Goal: Task Accomplishment & Management: Use online tool/utility

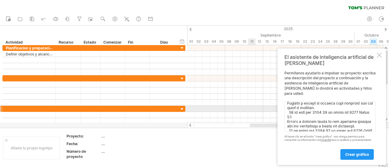
scroll to position [349, 0]
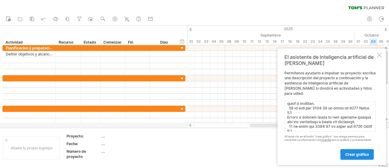
type textarea "Loremipsu 5 Dolorsitametc a elitseddoei tem incididu. 43 utla e do mag a 6 enim…"
click at [360, 154] on font "crear gráfico" at bounding box center [357, 154] width 24 height 5
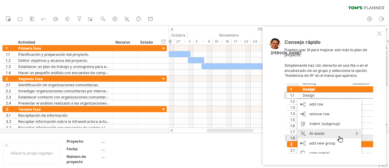
click at [381, 33] on div at bounding box center [379, 33] width 5 height 5
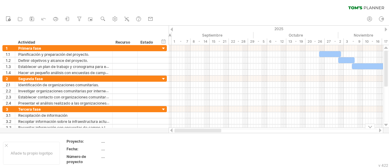
drag, startPoint x: 248, startPoint y: 130, endPoint x: 198, endPoint y: 133, distance: 50.9
click at [198, 133] on div "Intentando acceder a [DOMAIN_NAME] Conectado de nuevo... 0% borrar filtro" at bounding box center [194, 84] width 389 height 168
drag, startPoint x: 212, startPoint y: 130, endPoint x: 220, endPoint y: 130, distance: 8.2
click at [220, 130] on div at bounding box center [226, 130] width 47 height 4
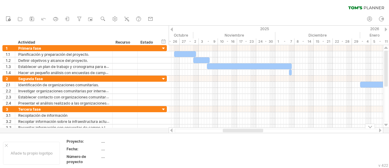
drag, startPoint x: 221, startPoint y: 130, endPoint x: 236, endPoint y: 135, distance: 16.3
click at [236, 135] on div "Intentando acceder a [DOMAIN_NAME] Conectado de nuevo... 0% borrar filtro" at bounding box center [194, 84] width 389 height 168
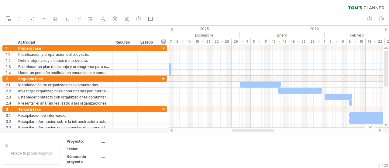
drag, startPoint x: 235, startPoint y: 130, endPoint x: 261, endPoint y: 134, distance: 25.8
click at [261, 134] on div "Intentando acceder a [DOMAIN_NAME] Conectado de nuevo... 0% borrar filtro" at bounding box center [194, 84] width 389 height 168
drag, startPoint x: 389, startPoint y: 69, endPoint x: 389, endPoint y: 80, distance: 11.0
click at [389, 80] on div at bounding box center [386, 85] width 5 height 71
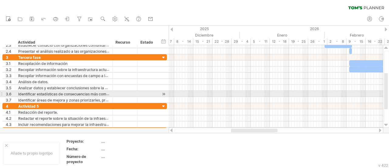
drag, startPoint x: 387, startPoint y: 71, endPoint x: 388, endPoint y: 93, distance: 22.5
click at [388, 93] on div at bounding box center [386, 85] width 5 height 71
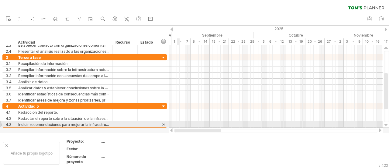
drag, startPoint x: 254, startPoint y: 130, endPoint x: 178, endPoint y: 127, distance: 75.5
click at [178, 127] on div "Intentando acceder a [DOMAIN_NAME] Conectado de nuevo... 0% borrar filtro" at bounding box center [194, 84] width 389 height 168
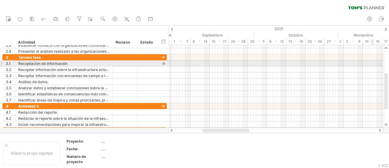
drag, startPoint x: 389, startPoint y: 87, endPoint x: 388, endPoint y: 65, distance: 21.6
click at [388, 65] on div at bounding box center [386, 85] width 5 height 71
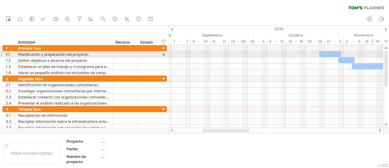
drag, startPoint x: 387, startPoint y: 82, endPoint x: 387, endPoint y: 51, distance: 31.0
click at [387, 51] on div at bounding box center [386, 68] width 4 height 36
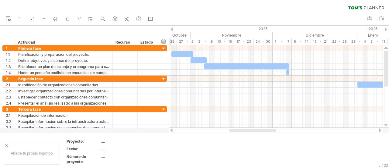
drag, startPoint x: 248, startPoint y: 130, endPoint x: 276, endPoint y: 131, distance: 27.1
click at [276, 131] on div at bounding box center [253, 130] width 47 height 4
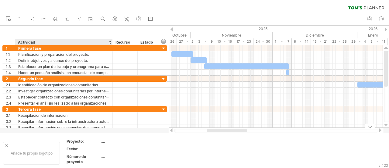
click at [103, 141] on font "...." at bounding box center [103, 141] width 4 height 5
click at [95, 140] on div "Proyecto:" at bounding box center [83, 140] width 33 height 5
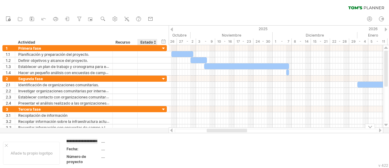
scroll to position [0, 40]
type input "**********"
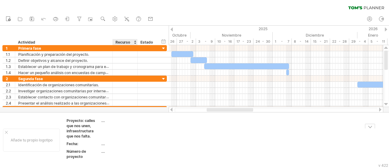
click at [137, 150] on tbody "Proyecto: calles que nos unen, infraestructura que nos falta. .... Fecha: .... …" at bounding box center [110, 139] width 86 height 43
click at [86, 142] on div "Fecha:" at bounding box center [83, 143] width 33 height 5
type input "**********"
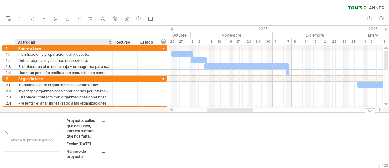
click at [89, 152] on div "Número de proyecto" at bounding box center [83, 153] width 33 height 10
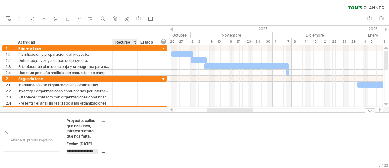
click at [134, 154] on div "...." at bounding box center [126, 150] width 51 height 5
click at [133, 124] on td "...." at bounding box center [127, 129] width 52 height 23
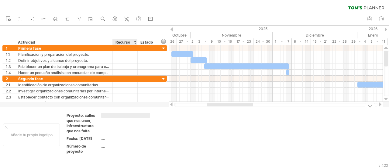
click at [125, 133] on td at bounding box center [127, 124] width 52 height 23
click at [54, 117] on td "Añade tu propio logotipo" at bounding box center [31, 135] width 63 height 44
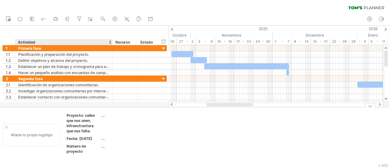
click at [49, 140] on div "Añade tu propio logotipo" at bounding box center [31, 134] width 57 height 23
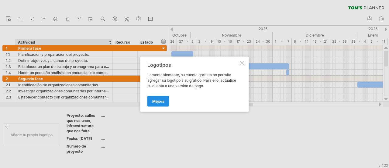
click at [159, 100] on font "Mejora" at bounding box center [158, 101] width 12 height 5
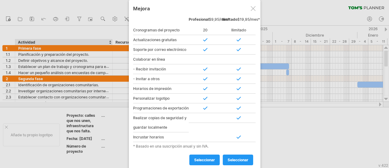
click at [254, 9] on div at bounding box center [253, 8] width 5 height 5
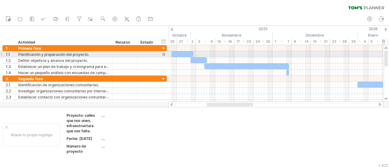
drag, startPoint x: 388, startPoint y: 60, endPoint x: 388, endPoint y: 56, distance: 4.0
click at [388, 56] on div at bounding box center [386, 72] width 5 height 45
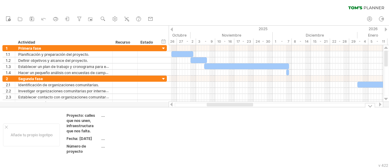
click at [223, 144] on td at bounding box center [229, 135] width 48 height 44
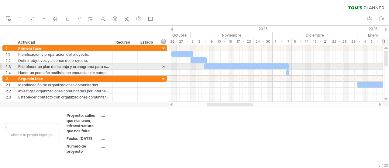
drag, startPoint x: 389, startPoint y: 60, endPoint x: 389, endPoint y: 67, distance: 7.3
click at [389, 67] on div at bounding box center [386, 72] width 5 height 45
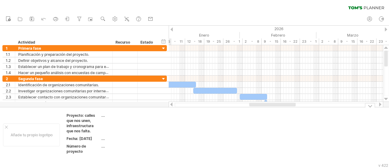
drag, startPoint x: 248, startPoint y: 104, endPoint x: 291, endPoint y: 115, distance: 44.1
click at [291, 115] on div "Intentando acceder a [DOMAIN_NAME] Conectado de nuevo... 0% borrar filtro" at bounding box center [194, 84] width 389 height 168
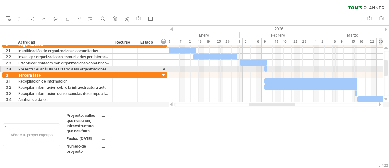
drag, startPoint x: 387, startPoint y: 61, endPoint x: 389, endPoint y: 71, distance: 9.5
click at [389, 71] on div at bounding box center [386, 72] width 5 height 45
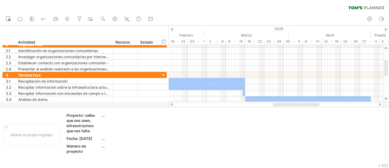
drag, startPoint x: 292, startPoint y: 103, endPoint x: 316, endPoint y: 106, distance: 24.2
click at [316, 106] on div at bounding box center [296, 104] width 47 height 4
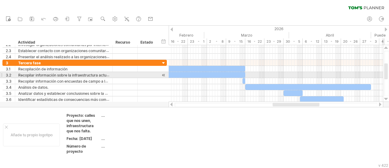
drag, startPoint x: 387, startPoint y: 70, endPoint x: 389, endPoint y: 73, distance: 3.7
click at [389, 73] on div at bounding box center [386, 72] width 5 height 45
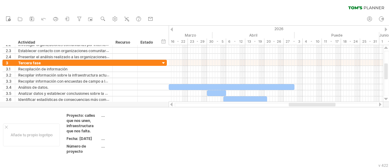
drag, startPoint x: 310, startPoint y: 103, endPoint x: 326, endPoint y: 106, distance: 16.5
click at [326, 106] on div at bounding box center [276, 104] width 203 height 4
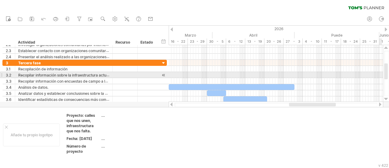
click at [389, 69] on div at bounding box center [386, 72] width 5 height 45
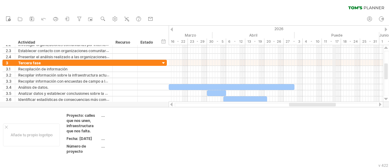
click at [334, 34] on font "Puede" at bounding box center [336, 35] width 11 height 5
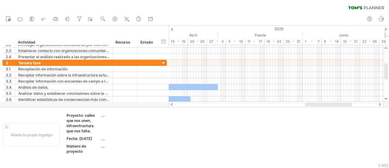
drag, startPoint x: 324, startPoint y: 104, endPoint x: 340, endPoint y: 106, distance: 16.3
click at [340, 106] on div at bounding box center [276, 104] width 203 height 4
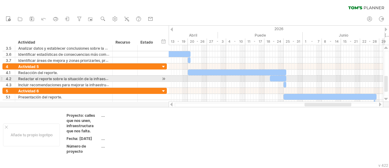
drag, startPoint x: 387, startPoint y: 68, endPoint x: 387, endPoint y: 81, distance: 12.5
click at [387, 81] on div at bounding box center [386, 84] width 4 height 16
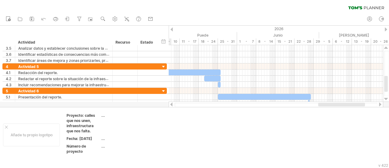
drag, startPoint x: 335, startPoint y: 103, endPoint x: 349, endPoint y: 105, distance: 13.8
click at [349, 105] on div at bounding box center [341, 104] width 47 height 4
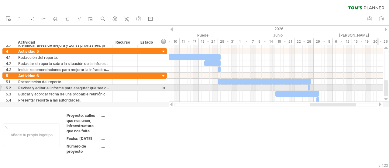
drag, startPoint x: 386, startPoint y: 80, endPoint x: 386, endPoint y: 89, distance: 9.4
click at [386, 89] on div at bounding box center [386, 88] width 4 height 16
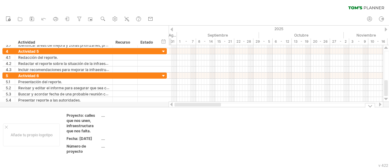
drag, startPoint x: 336, startPoint y: 103, endPoint x: 186, endPoint y: 106, distance: 149.9
click at [186, 106] on div at bounding box center [198, 104] width 47 height 4
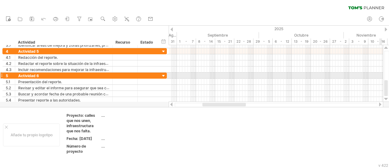
drag, startPoint x: 389, startPoint y: 87, endPoint x: 388, endPoint y: 67, distance: 19.8
click at [388, 67] on div at bounding box center [386, 72] width 5 height 45
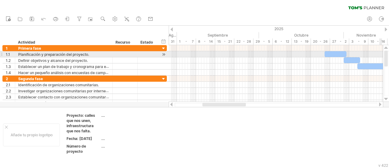
drag, startPoint x: 387, startPoint y: 87, endPoint x: 388, endPoint y: 49, distance: 38.0
click at [388, 49] on div at bounding box center [386, 73] width 6 height 57
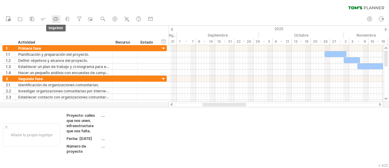
click at [59, 19] on link "imprimir" at bounding box center [56, 19] width 9 height 8
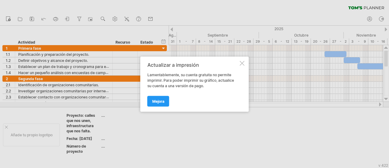
click at [241, 61] on div at bounding box center [242, 63] width 5 height 5
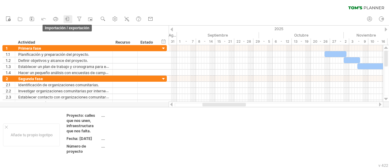
click at [68, 20] on icon at bounding box center [67, 19] width 6 height 6
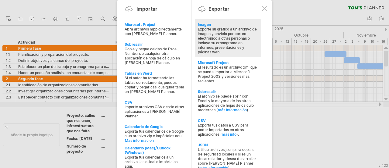
click at [208, 36] on font "Exporte su gráfico a un archivo de imagen y envíelo por correo electrónico a ot…" at bounding box center [227, 40] width 59 height 27
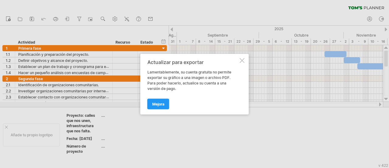
click at [242, 60] on div at bounding box center [242, 60] width 5 height 5
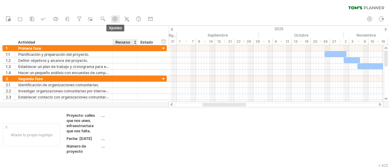
click at [118, 22] on use at bounding box center [115, 19] width 6 height 6
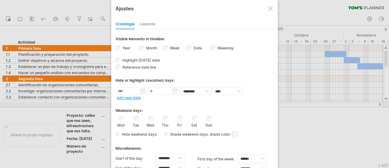
select select "*"
select select "**"
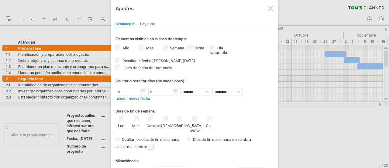
click at [98, 33] on div at bounding box center [194, 84] width 389 height 168
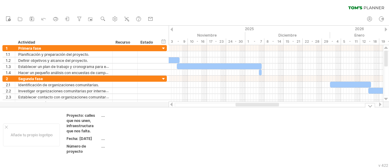
drag, startPoint x: 226, startPoint y: 104, endPoint x: 259, endPoint y: 109, distance: 33.4
click at [259, 109] on div "Intentando acceder a [DOMAIN_NAME] Conectado de nuevo... 0% borrar filtro" at bounding box center [194, 84] width 389 height 168
click at [164, 136] on td at bounding box center [181, 135] width 48 height 44
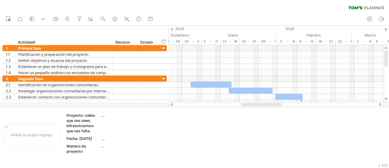
drag, startPoint x: 232, startPoint y: 105, endPoint x: 294, endPoint y: 109, distance: 61.6
click at [294, 109] on div "Intentando acceder a [DOMAIN_NAME] Conectado de nuevo... 0% borrar filtro" at bounding box center [194, 84] width 389 height 168
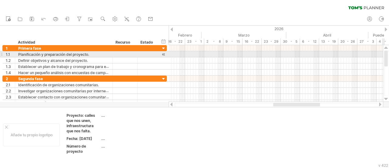
drag, startPoint x: 387, startPoint y: 59, endPoint x: 388, endPoint y: 56, distance: 4.0
click at [388, 56] on div at bounding box center [386, 72] width 5 height 45
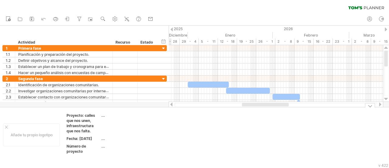
drag, startPoint x: 304, startPoint y: 104, endPoint x: 273, endPoint y: 112, distance: 31.9
click at [273, 112] on div "Intentando acceder a [DOMAIN_NAME] Conectado de nuevo... 0% borrar filtro" at bounding box center [194, 84] width 389 height 168
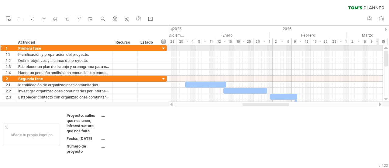
drag, startPoint x: 388, startPoint y: 58, endPoint x: 387, endPoint y: 46, distance: 12.2
click at [387, 46] on div at bounding box center [386, 73] width 6 height 57
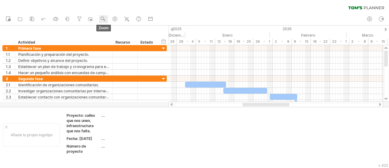
click at [102, 18] on use at bounding box center [103, 19] width 6 height 6
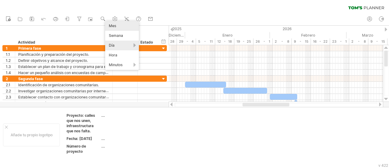
click at [124, 26] on div "Mes" at bounding box center [122, 26] width 34 height 10
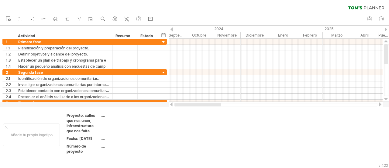
drag, startPoint x: 290, startPoint y: 104, endPoint x: 176, endPoint y: 104, distance: 113.4
click at [176, 104] on div at bounding box center [198, 104] width 47 height 4
click at [104, 18] on use at bounding box center [103, 19] width 6 height 6
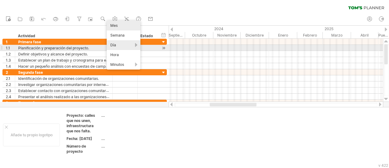
click at [133, 45] on div "Día" at bounding box center [124, 45] width 34 height 10
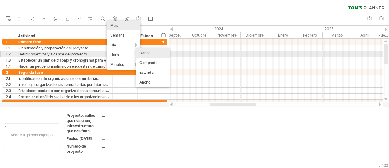
click at [155, 54] on div "Denso" at bounding box center [153, 53] width 34 height 10
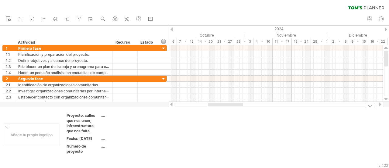
drag, startPoint x: 205, startPoint y: 102, endPoint x: 214, endPoint y: 108, distance: 10.8
click at [214, 108] on div "Intentando acceder a [DOMAIN_NAME] Conectado de nuevo... 0% borrar filtro" at bounding box center [194, 84] width 389 height 168
click at [102, 24] on ul "nuevo" at bounding box center [79, 19] width 153 height 13
click at [105, 20] on rect at bounding box center [105, 20] width 2 height 2
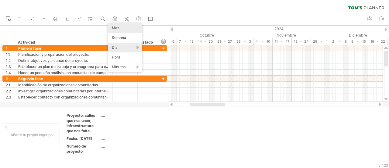
click at [134, 30] on div "Mes" at bounding box center [125, 28] width 34 height 10
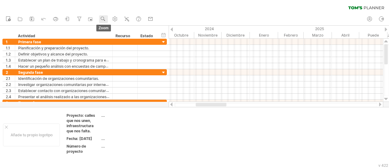
click at [102, 21] on use at bounding box center [103, 19] width 6 height 6
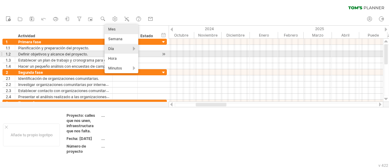
click at [117, 52] on div "Día" at bounding box center [122, 49] width 34 height 10
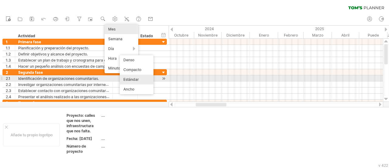
click at [143, 77] on div "Estándar" at bounding box center [137, 80] width 34 height 10
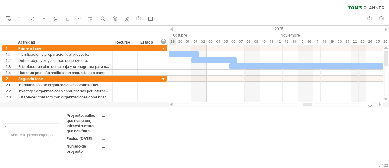
drag, startPoint x: 186, startPoint y: 104, endPoint x: 308, endPoint y: 114, distance: 122.9
click at [308, 114] on div "Intentando acceder a [DOMAIN_NAME] Conectado de nuevo... 0% borrar filtro" at bounding box center [194, 84] width 389 height 168
drag, startPoint x: 307, startPoint y: 114, endPoint x: 285, endPoint y: 112, distance: 22.6
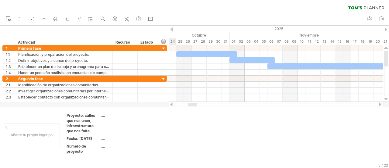
drag, startPoint x: 196, startPoint y: 105, endPoint x: 193, endPoint y: 104, distance: 3.7
click at [193, 104] on div at bounding box center [192, 104] width 9 height 4
click at [105, 20] on rect at bounding box center [105, 20] width 2 height 2
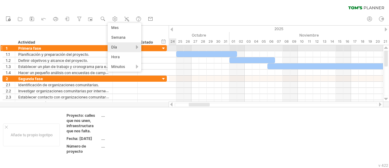
click at [131, 47] on div "Día" at bounding box center [125, 47] width 34 height 10
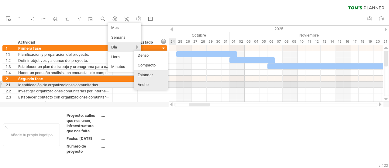
click at [151, 82] on div "Ancho" at bounding box center [151, 85] width 34 height 10
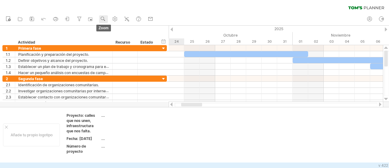
click at [107, 19] on link "zoom" at bounding box center [103, 19] width 9 height 8
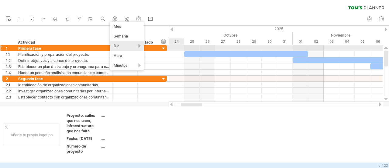
click at [139, 50] on div "Día" at bounding box center [127, 46] width 34 height 10
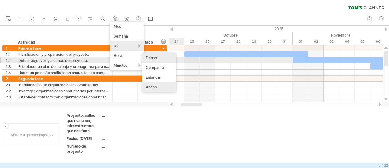
click at [151, 59] on font "Denso" at bounding box center [151, 57] width 11 height 5
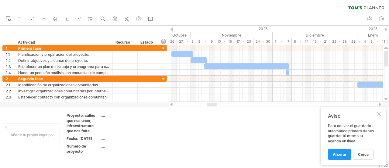
click at [215, 106] on div at bounding box center [212, 104] width 10 height 4
click at [356, 155] on link "cerca" at bounding box center [363, 154] width 20 height 11
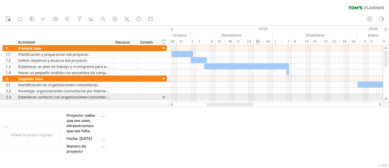
drag, startPoint x: 4, startPoint y: 33, endPoint x: 257, endPoint y: 99, distance: 261.2
click at [257, 99] on div "Intentando acceder a [DOMAIN_NAME] Conectado de nuevo... 0% borrar filtro" at bounding box center [194, 84] width 389 height 168
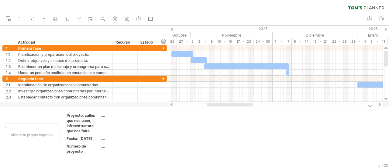
click at [242, 123] on td at bounding box center [229, 135] width 48 height 44
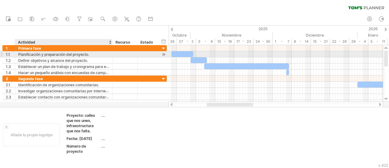
drag, startPoint x: 12, startPoint y: 37, endPoint x: 76, endPoint y: 54, distance: 66.8
click at [76, 54] on div "Intentando acceder a [DOMAIN_NAME] Conectado de nuevo... 0% borrar filtro" at bounding box center [194, 84] width 389 height 168
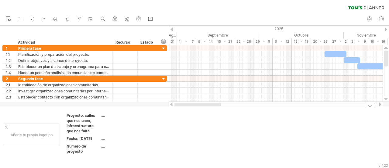
drag, startPoint x: 249, startPoint y: 104, endPoint x: 222, endPoint y: 115, distance: 29.3
click at [222, 115] on div "Intentando acceder a [DOMAIN_NAME] Conectado de nuevo... 0% borrar filtro" at bounding box center [194, 84] width 389 height 168
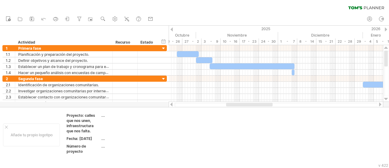
drag, startPoint x: 220, startPoint y: 104, endPoint x: 243, endPoint y: 104, distance: 23.1
click at [243, 104] on div at bounding box center [249, 104] width 47 height 4
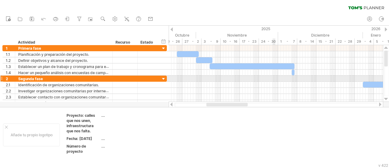
click at [273, 78] on div at bounding box center [276, 78] width 214 height 6
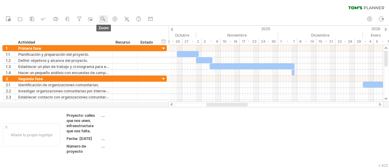
click at [103, 21] on use at bounding box center [103, 19] width 6 height 6
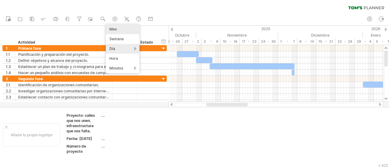
click at [133, 31] on div "Mes" at bounding box center [123, 29] width 34 height 10
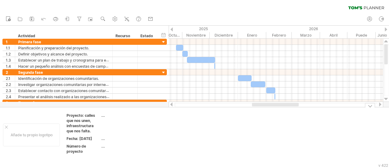
drag, startPoint x: 273, startPoint y: 103, endPoint x: 272, endPoint y: 108, distance: 4.7
click at [272, 108] on div "Intentando acceder a [DOMAIN_NAME] Conectado de nuevo... 0% borrar filtro" at bounding box center [194, 84] width 389 height 168
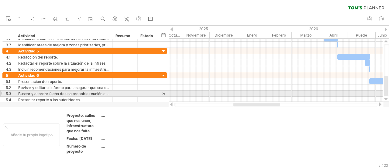
drag, startPoint x: 388, startPoint y: 60, endPoint x: 389, endPoint y: 96, distance: 35.9
click at [389, 96] on div at bounding box center [386, 70] width 6 height 63
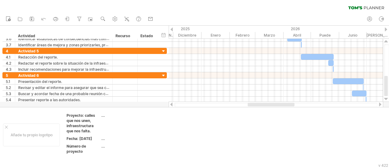
drag, startPoint x: 272, startPoint y: 105, endPoint x: 286, endPoint y: 104, distance: 14.3
click at [286, 104] on div at bounding box center [271, 104] width 47 height 4
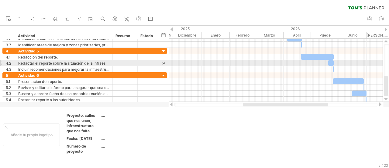
drag, startPoint x: 388, startPoint y: 81, endPoint x: 387, endPoint y: 58, distance: 22.6
click at [387, 58] on div at bounding box center [386, 70] width 5 height 52
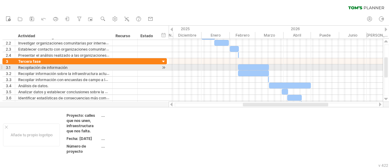
drag, startPoint x: 387, startPoint y: 83, endPoint x: 386, endPoint y: 63, distance: 19.5
click at [386, 63] on div at bounding box center [386, 67] width 4 height 20
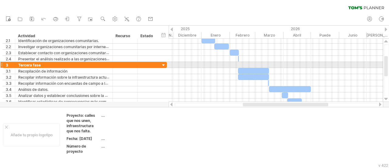
drag, startPoint x: 386, startPoint y: 63, endPoint x: 386, endPoint y: 58, distance: 5.2
click at [386, 58] on div at bounding box center [386, 66] width 4 height 20
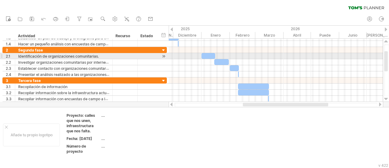
click at [386, 58] on div at bounding box center [386, 61] width 4 height 20
drag, startPoint x: 386, startPoint y: 58, endPoint x: 387, endPoint y: 54, distance: 3.7
click at [387, 54] on div at bounding box center [386, 61] width 4 height 20
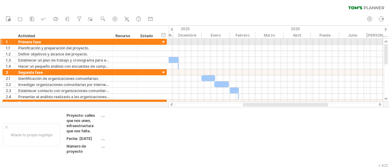
drag, startPoint x: 387, startPoint y: 54, endPoint x: 387, endPoint y: 41, distance: 13.4
click at [387, 41] on div at bounding box center [386, 70] width 6 height 63
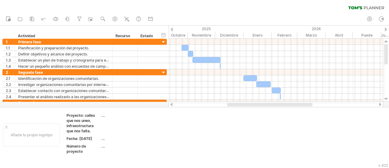
drag, startPoint x: 262, startPoint y: 104, endPoint x: 247, endPoint y: 105, distance: 15.9
click at [247, 105] on div at bounding box center [269, 104] width 85 height 4
click at [99, 18] on ul "nuevo" at bounding box center [79, 19] width 153 height 13
click at [100, 18] on icon at bounding box center [103, 19] width 6 height 6
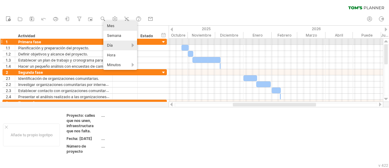
click at [115, 42] on div "Día" at bounding box center [120, 45] width 34 height 10
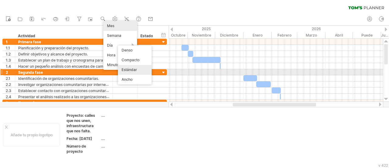
click at [140, 70] on div "Estándar" at bounding box center [135, 70] width 34 height 10
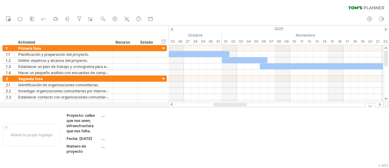
drag, startPoint x: 212, startPoint y: 105, endPoint x: 228, endPoint y: 107, distance: 16.6
click at [228, 107] on div "Intentando acceder a [DOMAIN_NAME] Conectado de nuevo... 0% borrar filtro" at bounding box center [194, 84] width 389 height 168
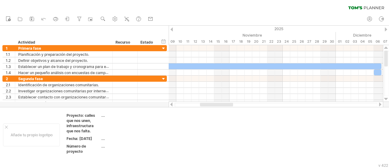
drag, startPoint x: 218, startPoint y: 104, endPoint x: 229, endPoint y: 106, distance: 11.1
click at [229, 106] on div at bounding box center [216, 104] width 33 height 4
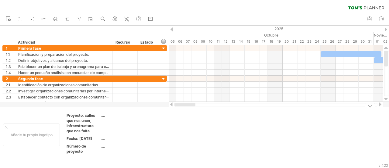
drag, startPoint x: 216, startPoint y: 104, endPoint x: 172, endPoint y: 107, distance: 44.5
click at [172, 107] on div "Intentando acceder a [DOMAIN_NAME] Conectado de nuevo... 0% borrar filtro" at bounding box center [194, 84] width 389 height 168
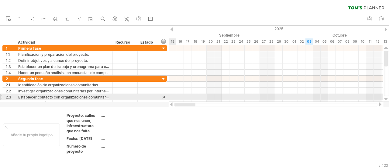
drag, startPoint x: 203, startPoint y: 103, endPoint x: 169, endPoint y: 99, distance: 34.6
click at [169, 99] on div "Intentando acceder a [DOMAIN_NAME] Conectado de nuevo... 0% borrar filtro" at bounding box center [194, 84] width 389 height 168
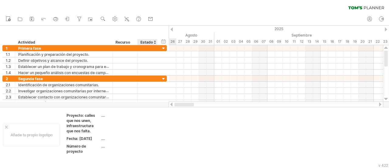
drag, startPoint x: 194, startPoint y: 105, endPoint x: 159, endPoint y: 103, distance: 34.4
click at [159, 103] on div "Intentando acceder a [DOMAIN_NAME] Conectado de nuevo... 0% borrar filtro" at bounding box center [194, 84] width 389 height 168
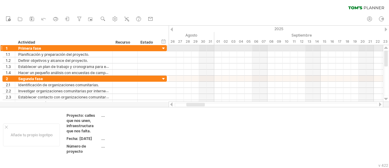
drag, startPoint x: 387, startPoint y: 57, endPoint x: 387, endPoint y: 49, distance: 8.2
click at [387, 49] on div at bounding box center [386, 73] width 6 height 57
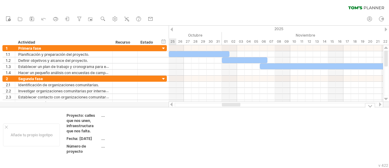
drag, startPoint x: 201, startPoint y: 104, endPoint x: 237, endPoint y: 116, distance: 37.4
click at [237, 116] on div "Intentando acceder a [DOMAIN_NAME] Conectado de nuevo... 0% borrar filtro" at bounding box center [194, 84] width 389 height 168
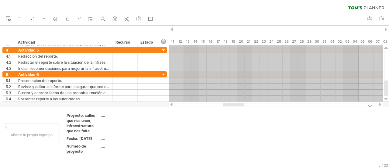
drag, startPoint x: 170, startPoint y: 50, endPoint x: 387, endPoint y: 113, distance: 226.4
click at [387, 113] on div "Intentando acceder a [DOMAIN_NAME] Conectado de nuevo... 0% borrar filtro" at bounding box center [194, 84] width 389 height 168
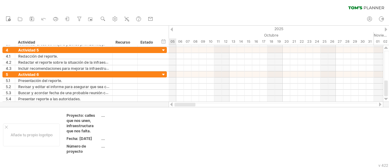
drag, startPoint x: 240, startPoint y: 103, endPoint x: 169, endPoint y: 105, distance: 70.6
click at [169, 105] on div at bounding box center [276, 104] width 215 height 6
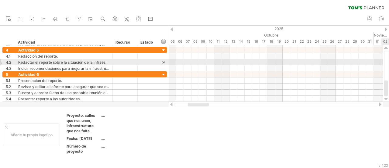
drag, startPoint x: 389, startPoint y: 88, endPoint x: 387, endPoint y: 60, distance: 28.3
click at [387, 60] on div at bounding box center [386, 72] width 5 height 45
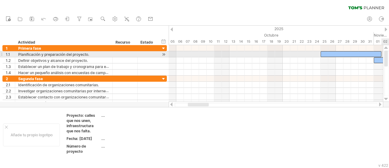
drag, startPoint x: 387, startPoint y: 86, endPoint x: 386, endPoint y: 51, distance: 34.7
click at [386, 51] on div at bounding box center [386, 58] width 4 height 16
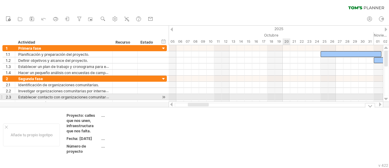
click at [290, 96] on div at bounding box center [276, 97] width 214 height 6
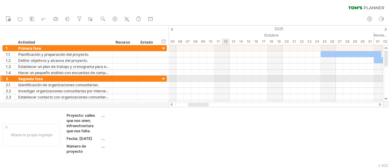
click at [224, 76] on div at bounding box center [276, 78] width 214 height 6
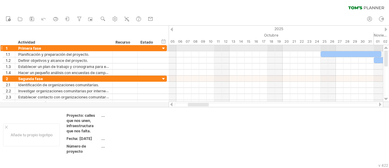
drag, startPoint x: 387, startPoint y: 58, endPoint x: 387, endPoint y: 50, distance: 8.2
click at [387, 50] on div at bounding box center [386, 73] width 6 height 57
click at [196, 106] on div at bounding box center [276, 104] width 215 height 6
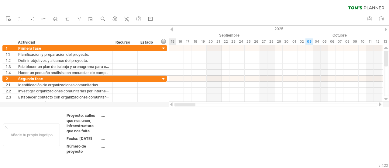
drag, startPoint x: 198, startPoint y: 104, endPoint x: 169, endPoint y: 105, distance: 29.2
click at [169, 105] on div at bounding box center [276, 104] width 215 height 6
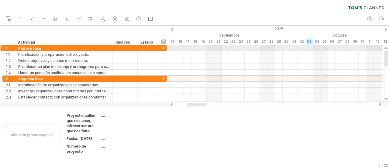
drag, startPoint x: 386, startPoint y: 60, endPoint x: 389, endPoint y: 50, distance: 11.1
click at [389, 50] on div at bounding box center [386, 73] width 6 height 57
drag, startPoint x: 386, startPoint y: 58, endPoint x: 388, endPoint y: 51, distance: 7.9
click at [388, 51] on div at bounding box center [386, 72] width 5 height 45
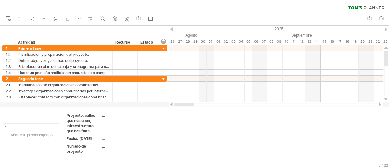
drag, startPoint x: 198, startPoint y: 104, endPoint x: 170, endPoint y: 106, distance: 28.0
click at [170, 106] on div at bounding box center [276, 104] width 215 height 6
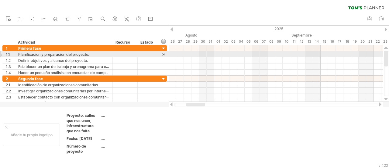
drag, startPoint x: 387, startPoint y: 55, endPoint x: 385, endPoint y: 52, distance: 3.7
click at [385, 52] on div at bounding box center [386, 58] width 4 height 16
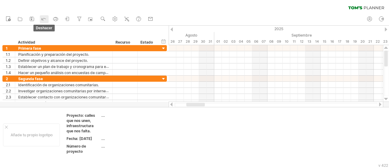
click at [45, 21] on icon at bounding box center [44, 19] width 6 height 6
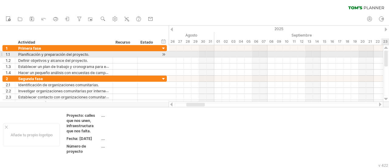
drag, startPoint x: 387, startPoint y: 59, endPoint x: 388, endPoint y: 53, distance: 6.2
click at [388, 53] on div at bounding box center [386, 58] width 4 height 16
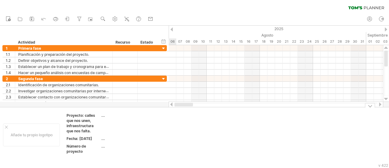
drag, startPoint x: 197, startPoint y: 104, endPoint x: 171, endPoint y: 109, distance: 26.6
click at [171, 109] on div "Intentando acceder a [DOMAIN_NAME] Conectado de nuevo... 0% borrar filtro" at bounding box center [194, 84] width 389 height 168
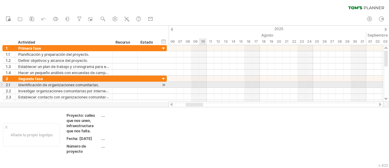
click at [206, 88] on div at bounding box center [276, 91] width 214 height 6
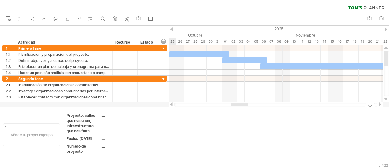
drag, startPoint x: 196, startPoint y: 103, endPoint x: 241, endPoint y: 109, distance: 45.7
click at [241, 109] on div "Intentando acceder a [DOMAIN_NAME] Conectado de nuevo... 0% borrar filtro" at bounding box center [194, 84] width 389 height 168
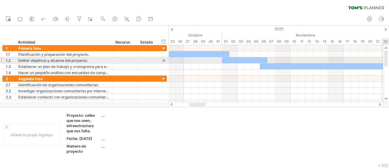
click at [388, 59] on div at bounding box center [386, 58] width 4 height 16
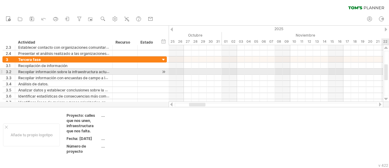
drag, startPoint x: 388, startPoint y: 59, endPoint x: 389, endPoint y: 73, distance: 13.7
click at [389, 73] on div at bounding box center [386, 72] width 5 height 45
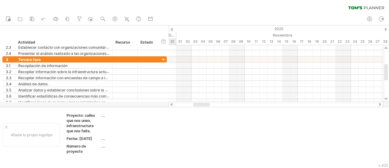
drag, startPoint x: 201, startPoint y: 104, endPoint x: 205, endPoint y: 102, distance: 4.4
click at [205, 102] on div at bounding box center [201, 104] width 16 height 4
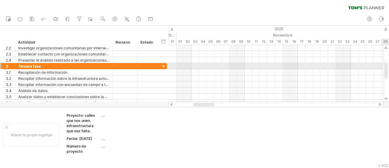
drag, startPoint x: 387, startPoint y: 69, endPoint x: 384, endPoint y: 67, distance: 3.3
click at [384, 67] on div at bounding box center [386, 73] width 6 height 57
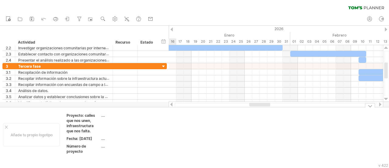
drag, startPoint x: 203, startPoint y: 104, endPoint x: 259, endPoint y: 110, distance: 56.3
click at [259, 110] on div "Intentando acceder a [DOMAIN_NAME] Conectado de nuevo... 0% borrar filtro" at bounding box center [194, 84] width 389 height 168
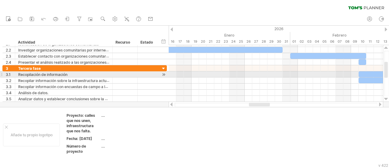
click at [389, 74] on div at bounding box center [386, 72] width 5 height 45
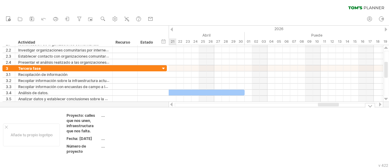
drag, startPoint x: 261, startPoint y: 104, endPoint x: 330, endPoint y: 113, distance: 69.6
click at [330, 113] on div "Intentando acceder a [DOMAIN_NAME] Conectado de nuevo... 0% borrar filtro" at bounding box center [194, 84] width 389 height 168
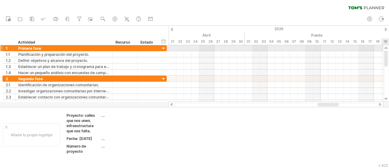
drag, startPoint x: 387, startPoint y: 67, endPoint x: 388, endPoint y: 50, distance: 17.1
click at [388, 50] on div at bounding box center [386, 72] width 5 height 45
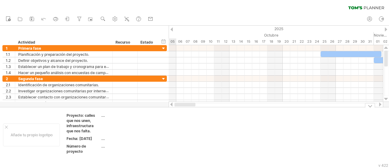
drag, startPoint x: 333, startPoint y: 105, endPoint x: 149, endPoint y: 106, distance: 184.0
click at [150, 106] on div "Intentando acceder a [DOMAIN_NAME] Conectado de nuevo... 0% borrar filtro" at bounding box center [194, 84] width 389 height 168
click at [72, 19] on link "importación / exportación" at bounding box center [68, 19] width 9 height 8
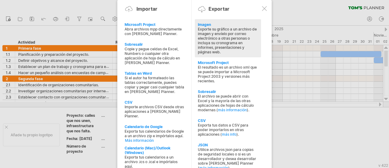
click at [235, 42] on font "Exporte su gráfico a un archivo de imagen y envíelo por correo electrónico a ot…" at bounding box center [227, 40] width 59 height 27
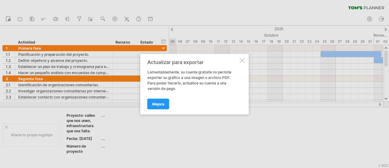
click at [243, 60] on div at bounding box center [242, 60] width 5 height 5
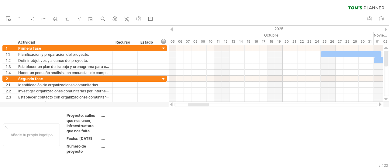
click at [40, 17] on ul "nuevo" at bounding box center [79, 19] width 153 height 13
click at [33, 19] on icon at bounding box center [32, 19] width 6 height 6
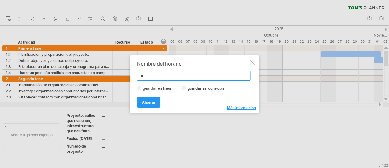
type input "*"
type input "*****"
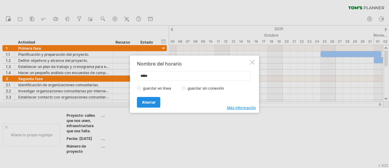
click at [158, 99] on link "Ahorrar" at bounding box center [148, 102] width 23 height 11
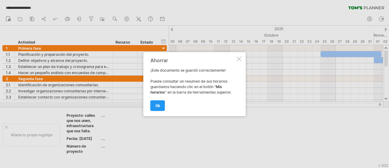
click at [238, 130] on div at bounding box center [194, 84] width 389 height 168
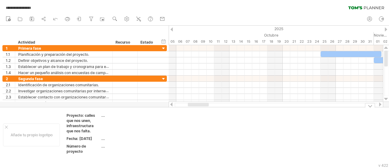
click at [238, 130] on td at bounding box center [229, 135] width 48 height 44
click at [140, 23] on link "Asistencia de IA" at bounding box center [139, 19] width 9 height 8
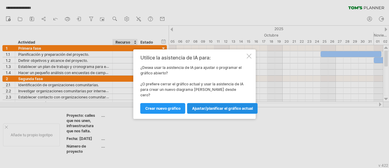
click at [201, 106] on font "Ajustar/planificar el gráfico actual" at bounding box center [222, 108] width 61 height 5
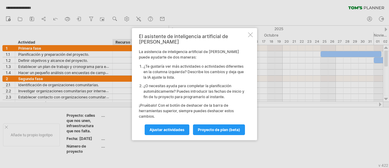
click at [253, 39] on div "El asistente de inteligencia artificial de [PERSON_NAME] asistencia de intelige…" at bounding box center [194, 84] width 125 height 112
click at [251, 37] on div at bounding box center [250, 34] width 5 height 5
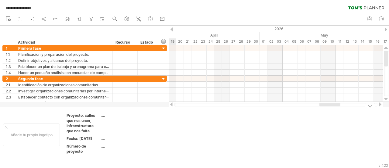
drag, startPoint x: 207, startPoint y: 103, endPoint x: 339, endPoint y: 110, distance: 131.8
click at [339, 110] on div "**********" at bounding box center [194, 84] width 389 height 168
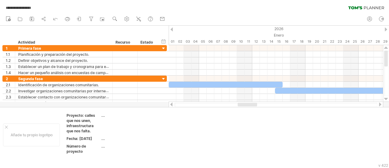
drag, startPoint x: 324, startPoint y: 104, endPoint x: 246, endPoint y: 103, distance: 78.5
click at [246, 103] on div at bounding box center [247, 104] width 19 height 4
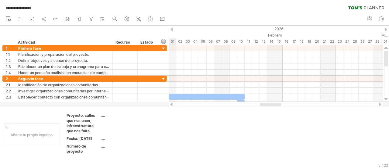
drag, startPoint x: 241, startPoint y: 105, endPoint x: 263, endPoint y: 104, distance: 22.3
click at [263, 104] on div at bounding box center [270, 104] width 21 height 4
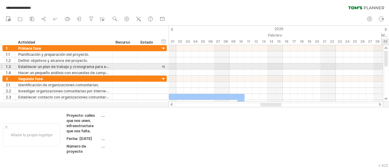
drag, startPoint x: 389, startPoint y: 57, endPoint x: 389, endPoint y: 67, distance: 9.1
click at [389, 67] on div at bounding box center [386, 72] width 5 height 45
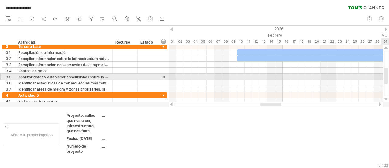
drag, startPoint x: 388, startPoint y: 61, endPoint x: 389, endPoint y: 78, distance: 17.4
click at [389, 78] on div at bounding box center [386, 72] width 5 height 45
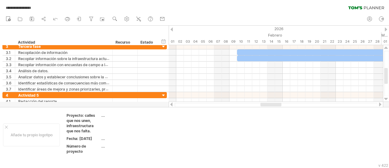
click at [277, 104] on div at bounding box center [271, 104] width 21 height 4
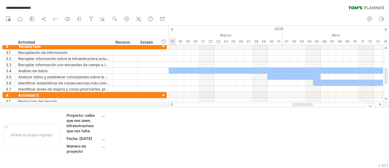
drag, startPoint x: 277, startPoint y: 104, endPoint x: 309, endPoint y: 108, distance: 31.8
click at [309, 108] on div "**********" at bounding box center [194, 84] width 389 height 168
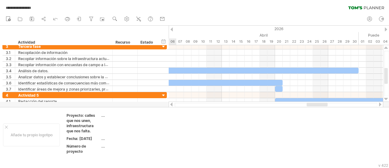
drag, startPoint x: 307, startPoint y: 105, endPoint x: 322, endPoint y: 106, distance: 14.6
click at [322, 106] on div at bounding box center [317, 104] width 21 height 4
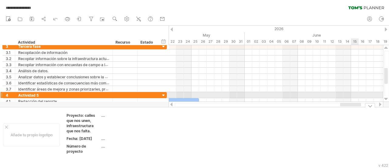
drag, startPoint x: 322, startPoint y: 106, endPoint x: 364, endPoint y: 92, distance: 44.6
click at [364, 92] on div "**********" at bounding box center [194, 84] width 389 height 168
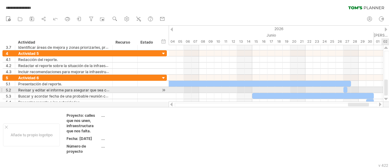
drag, startPoint x: 388, startPoint y: 78, endPoint x: 389, endPoint y: 89, distance: 11.6
click at [389, 89] on div at bounding box center [386, 72] width 5 height 45
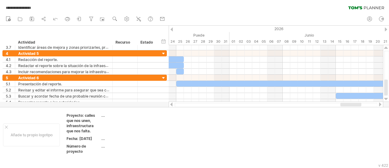
drag, startPoint x: 350, startPoint y: 103, endPoint x: 342, endPoint y: 104, distance: 7.8
click at [342, 104] on div at bounding box center [351, 104] width 21 height 4
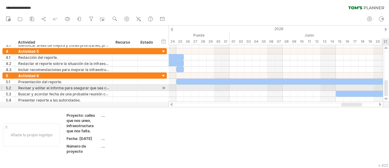
click at [387, 89] on div at bounding box center [386, 88] width 4 height 16
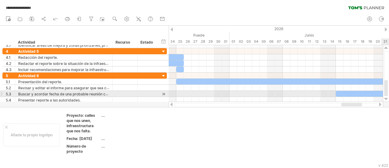
drag, startPoint x: 389, startPoint y: 85, endPoint x: 389, endPoint y: 94, distance: 8.8
click at [389, 94] on div at bounding box center [386, 72] width 5 height 45
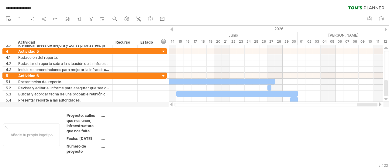
drag, startPoint x: 355, startPoint y: 105, endPoint x: 371, endPoint y: 106, distance: 15.6
click at [371, 106] on div at bounding box center [276, 104] width 215 height 6
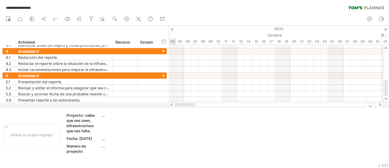
drag, startPoint x: 360, startPoint y: 103, endPoint x: 166, endPoint y: 109, distance: 194.4
click at [166, 109] on div "**********" at bounding box center [194, 84] width 389 height 168
drag, startPoint x: 206, startPoint y: 106, endPoint x: 173, endPoint y: 109, distance: 34.0
click at [173, 109] on div "**********" at bounding box center [194, 84] width 389 height 168
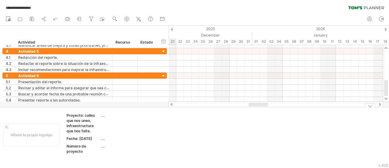
drag, startPoint x: 200, startPoint y: 104, endPoint x: 262, endPoint y: 107, distance: 61.5
click at [262, 107] on div "**********" at bounding box center [194, 84] width 389 height 168
click at [116, 17] on use at bounding box center [115, 19] width 6 height 6
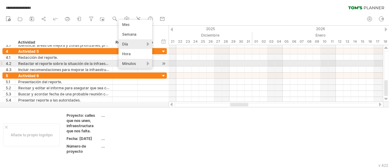
click at [142, 64] on div "Minutos" at bounding box center [136, 64] width 34 height 10
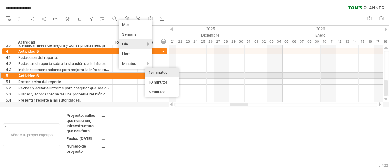
click at [157, 73] on font "15 minutos" at bounding box center [158, 72] width 19 height 5
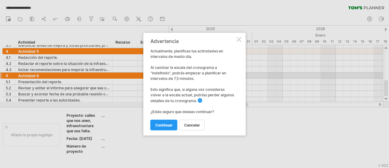
click at [240, 39] on div at bounding box center [239, 39] width 5 height 5
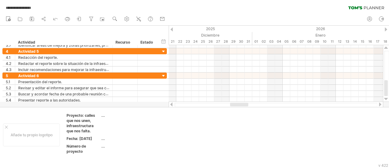
click at [221, 106] on div at bounding box center [276, 104] width 215 height 6
drag, startPoint x: 238, startPoint y: 105, endPoint x: 162, endPoint y: 106, distance: 76.0
click at [162, 106] on div "**********" at bounding box center [194, 84] width 389 height 168
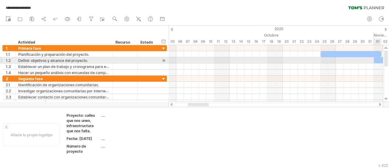
drag, startPoint x: 387, startPoint y: 90, endPoint x: 389, endPoint y: 57, distance: 32.9
click at [389, 57] on div at bounding box center [386, 72] width 5 height 45
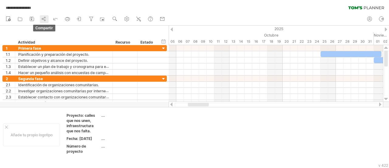
click at [45, 20] on icon at bounding box center [44, 19] width 6 height 6
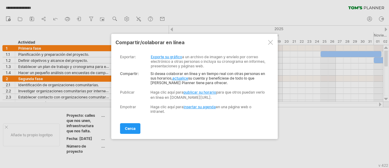
click at [202, 109] on font "insertar su agenda" at bounding box center [200, 106] width 32 height 5
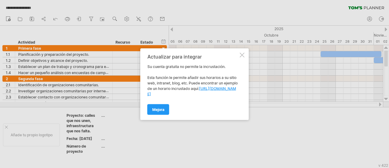
click at [202, 109] on div "Mejora" at bounding box center [192, 107] width 91 height 16
click at [243, 53] on div at bounding box center [242, 54] width 5 height 5
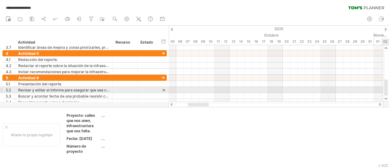
drag, startPoint x: 386, startPoint y: 57, endPoint x: 389, endPoint y: 81, distance: 23.6
click at [389, 81] on div at bounding box center [386, 72] width 5 height 45
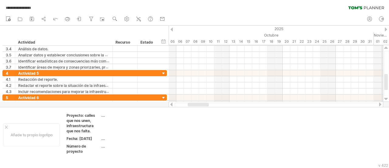
click at [388, 27] on div "2025" at bounding box center [336, 29] width 1004 height 6
drag, startPoint x: 196, startPoint y: 105, endPoint x: 172, endPoint y: 104, distance: 24.4
click at [172, 104] on div at bounding box center [276, 104] width 215 height 6
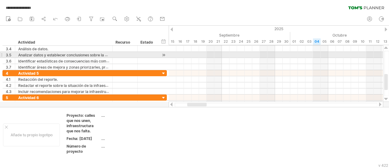
drag, startPoint x: 389, startPoint y: 81, endPoint x: 387, endPoint y: 54, distance: 27.1
click at [387, 54] on div at bounding box center [386, 72] width 5 height 45
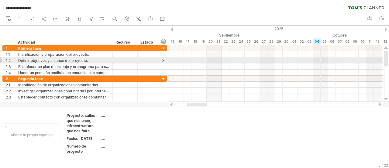
drag, startPoint x: 387, startPoint y: 80, endPoint x: 384, endPoint y: 56, distance: 24.2
click at [384, 56] on div at bounding box center [386, 58] width 4 height 16
